Goal: Check status

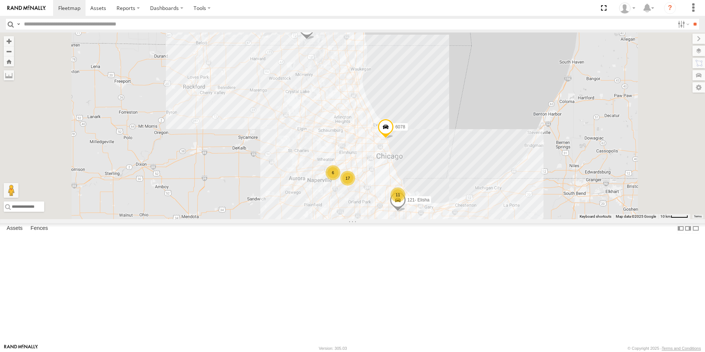
click at [0, 0] on div at bounding box center [0, 0] width 0 height 0
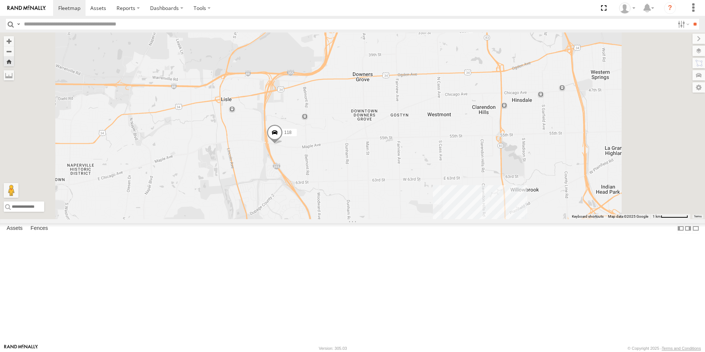
click at [30, 10] on img at bounding box center [26, 8] width 38 height 5
